Goal: Transaction & Acquisition: Purchase product/service

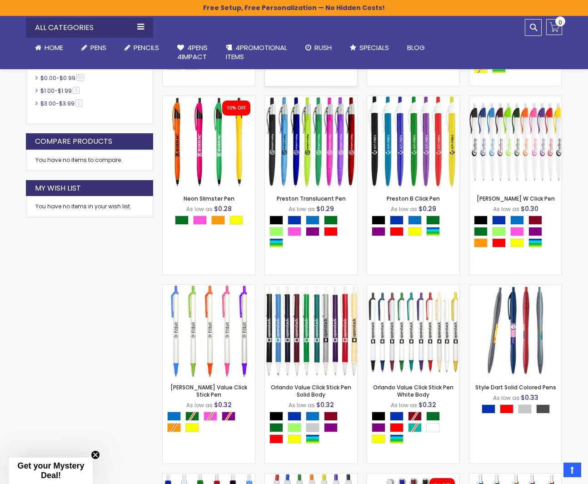
scroll to position [513, 0]
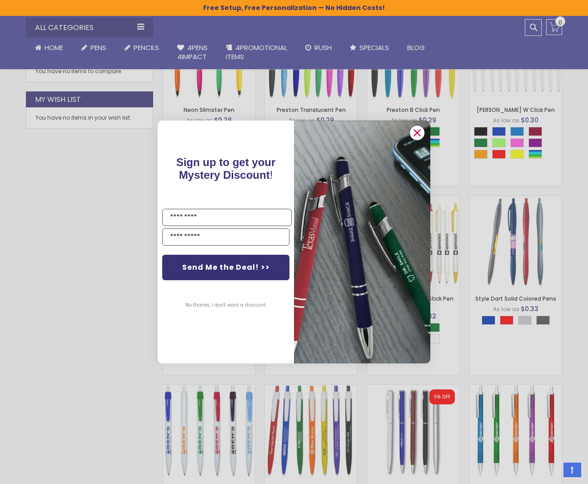
click at [418, 136] on circle "Close dialog" at bounding box center [418, 133] width 14 height 14
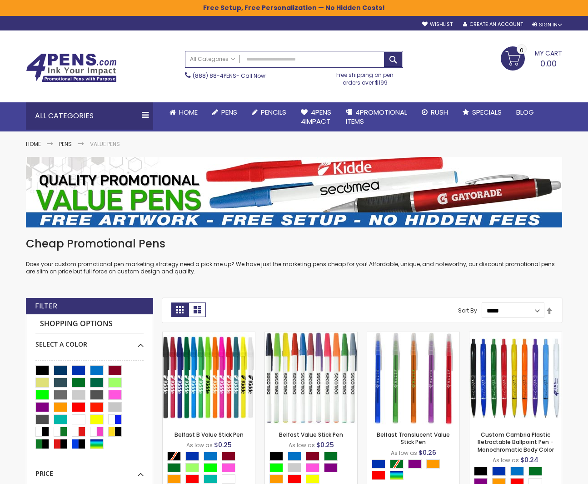
scroll to position [0, 0]
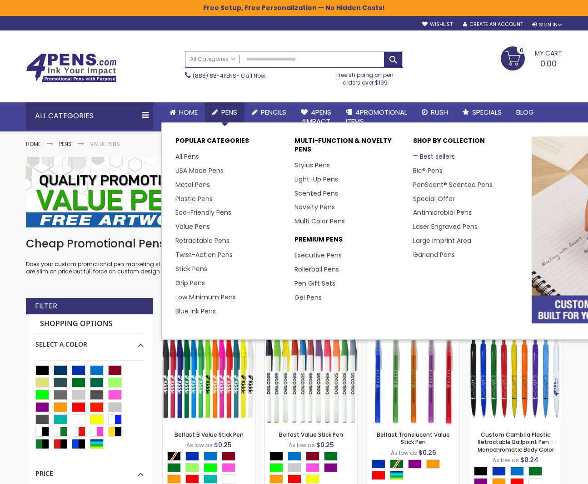
click at [444, 156] on link "Best sellers" at bounding box center [434, 156] width 42 height 9
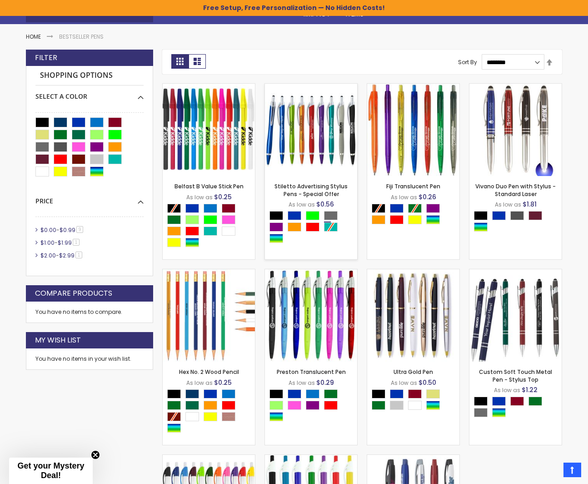
scroll to position [109, 0]
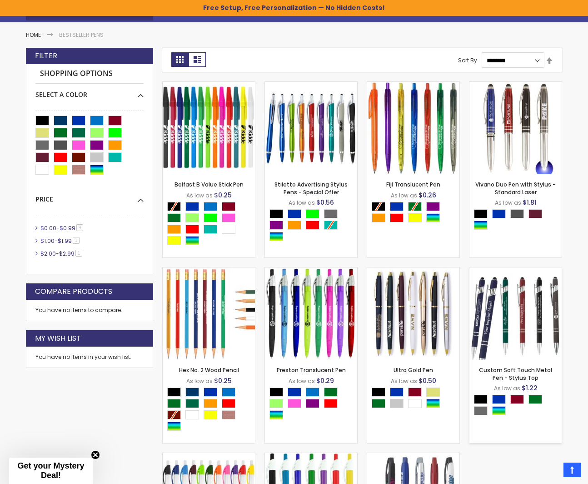
click at [503, 301] on img at bounding box center [516, 313] width 92 height 92
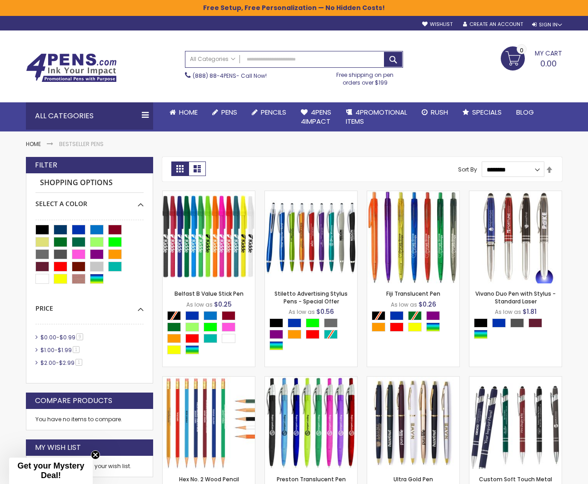
scroll to position [0, 0]
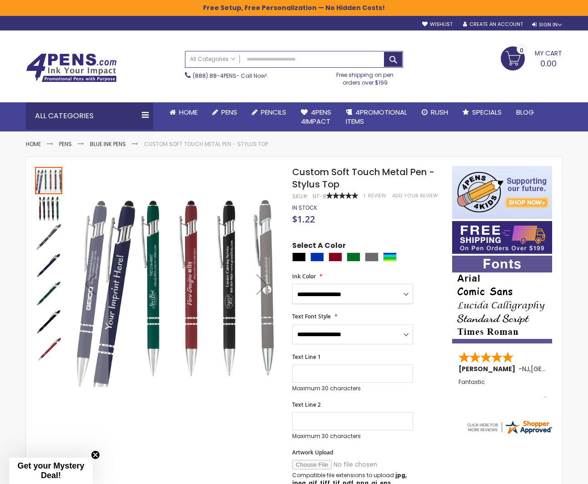
select select "**"
